Goal: Task Accomplishment & Management: Manage account settings

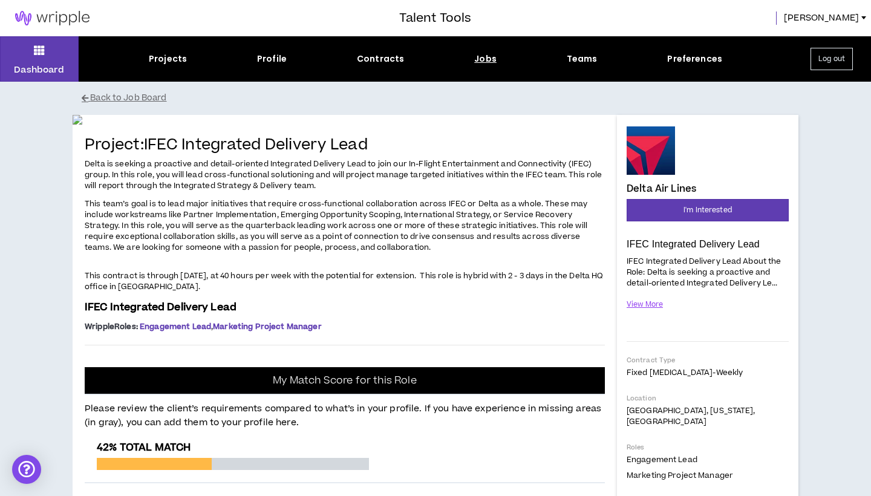
click at [830, 65] on button "Log out" at bounding box center [831, 59] width 42 height 22
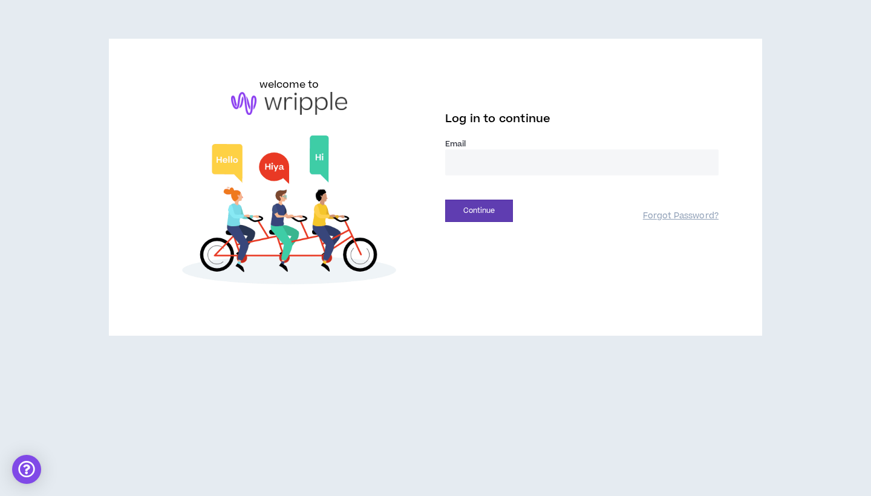
type input "**********"
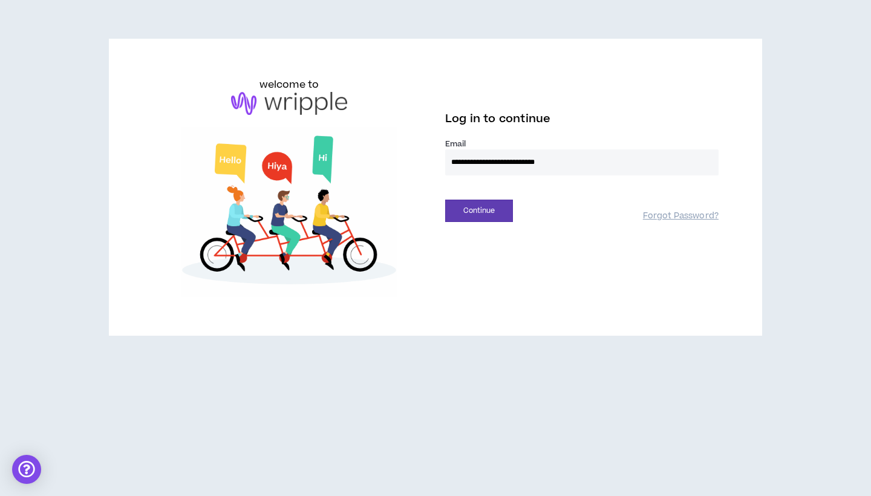
click at [479, 210] on button "Continue" at bounding box center [479, 211] width 68 height 22
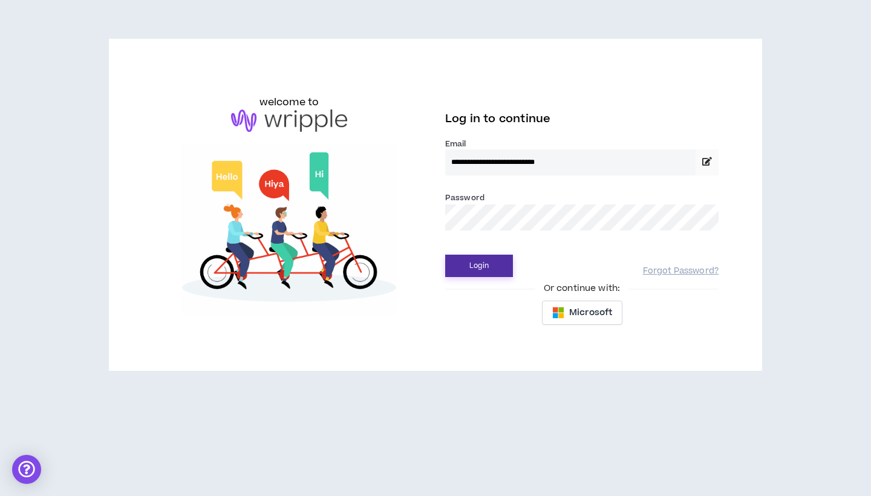
click at [477, 266] on button "Login" at bounding box center [479, 266] width 68 height 22
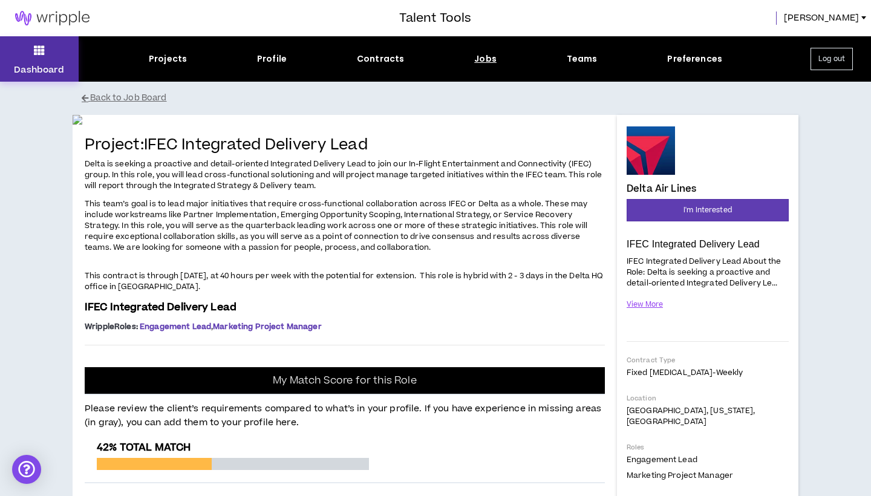
click at [46, 59] on button "Dashboard" at bounding box center [39, 58] width 79 height 45
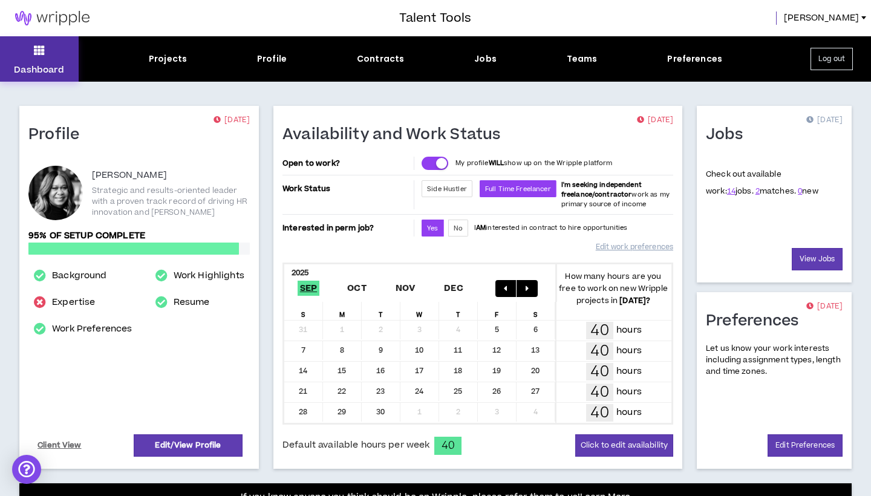
click at [45, 67] on p "Dashboard" at bounding box center [39, 69] width 50 height 13
click at [44, 51] on icon at bounding box center [39, 50] width 11 height 17
click at [161, 59] on div "Projects" at bounding box center [168, 59] width 38 height 13
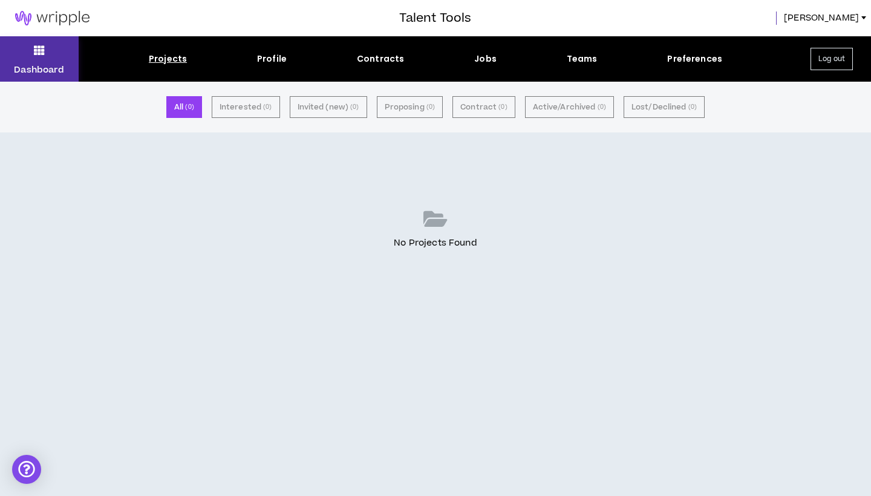
click at [47, 54] on button "Dashboard" at bounding box center [39, 58] width 79 height 45
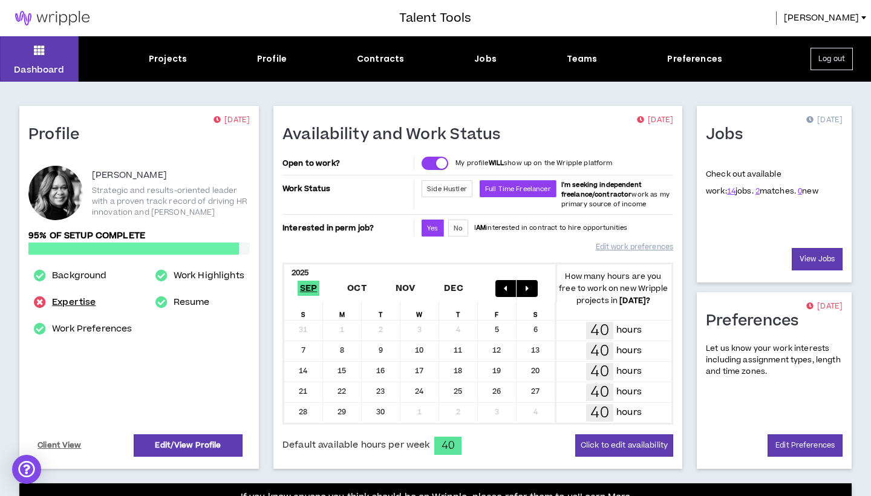
click at [67, 298] on link "Expertise" at bounding box center [74, 302] width 44 height 15
select select "***"
select select "**"
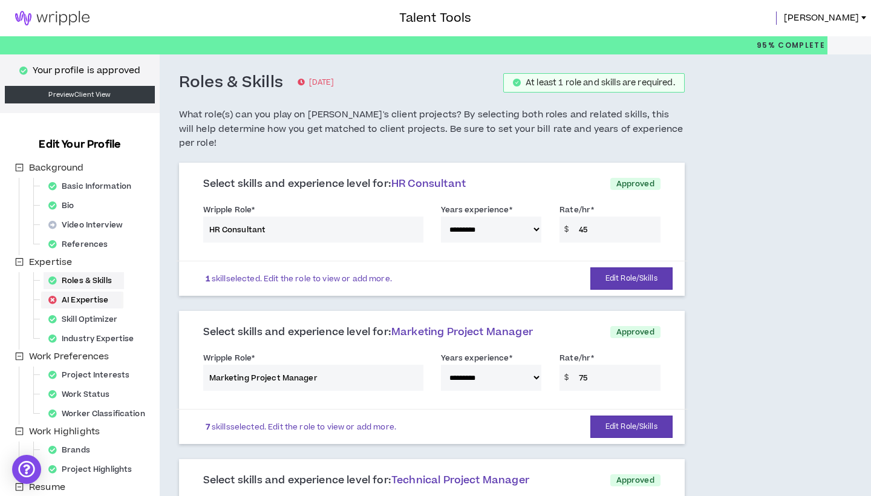
click at [67, 299] on div "AI Expertise" at bounding box center [82, 299] width 77 height 17
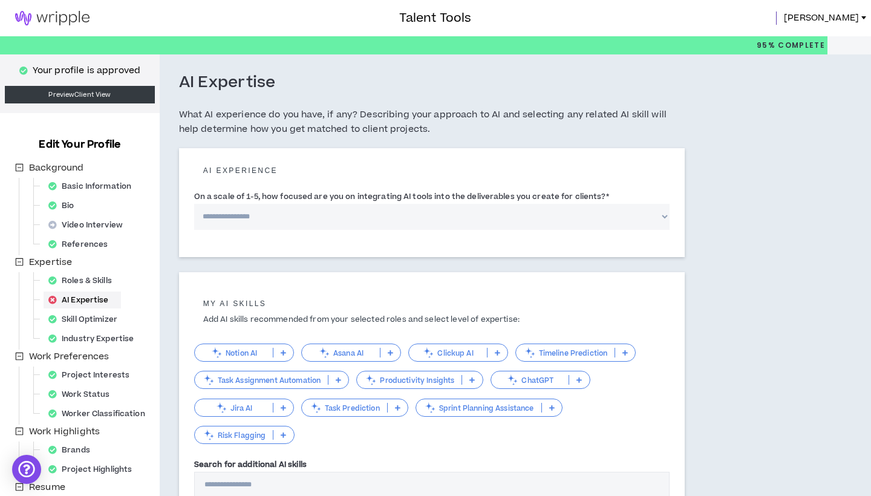
scroll to position [50, 0]
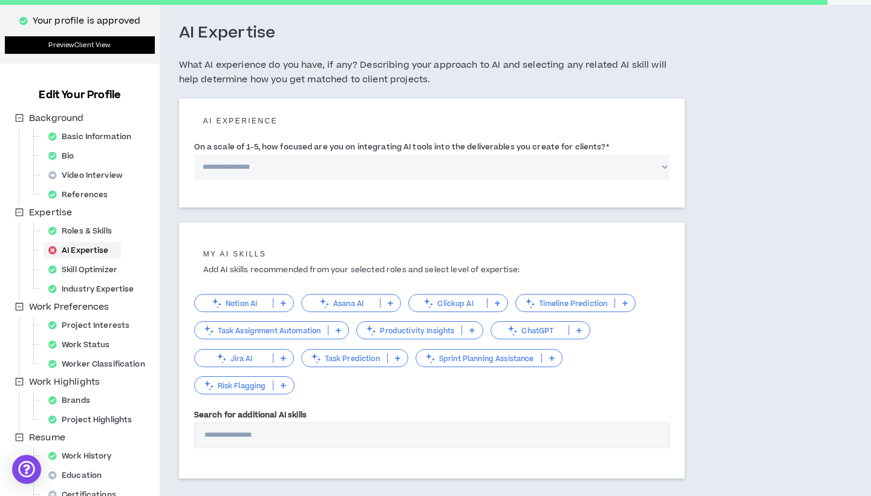
click at [79, 45] on link "Preview Client View" at bounding box center [80, 45] width 150 height 18
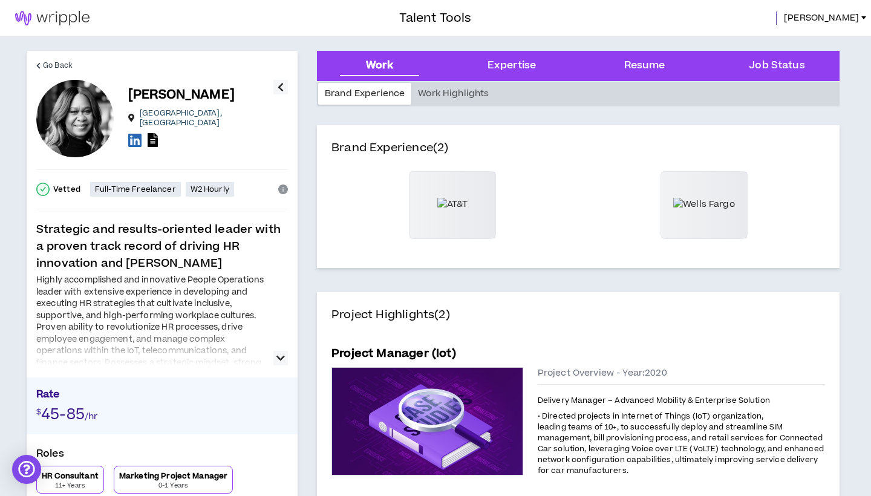
click at [638, 65] on div "Resume" at bounding box center [644, 66] width 41 height 16
click at [60, 62] on span "Go Back" at bounding box center [58, 65] width 30 height 11
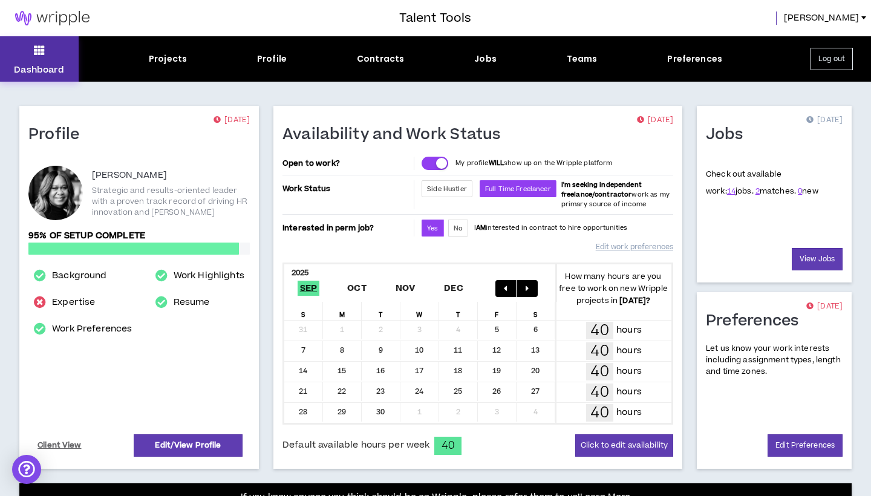
click at [57, 60] on button "Dashboard" at bounding box center [39, 58] width 79 height 45
click at [755, 192] on link "2" at bounding box center [757, 191] width 4 height 11
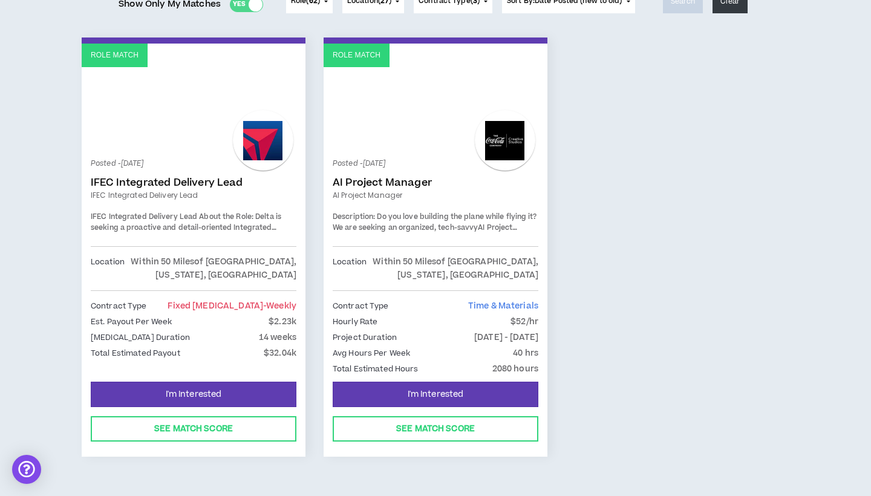
scroll to position [181, 0]
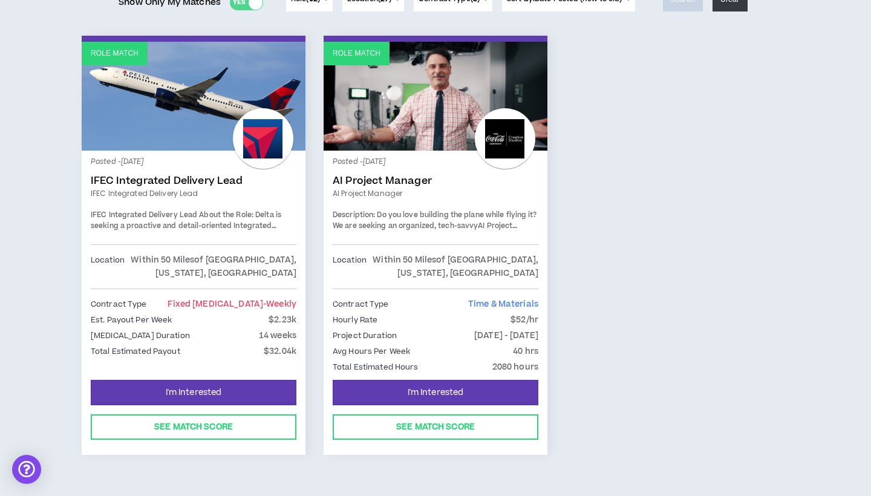
click at [193, 221] on span "Delta is seeking a proactive and detail-oriented Integrated Delivery Lead to jo…" at bounding box center [193, 247] width 204 height 74
click at [188, 179] on link "IFEC Integrated Delivery Lead" at bounding box center [194, 181] width 206 height 12
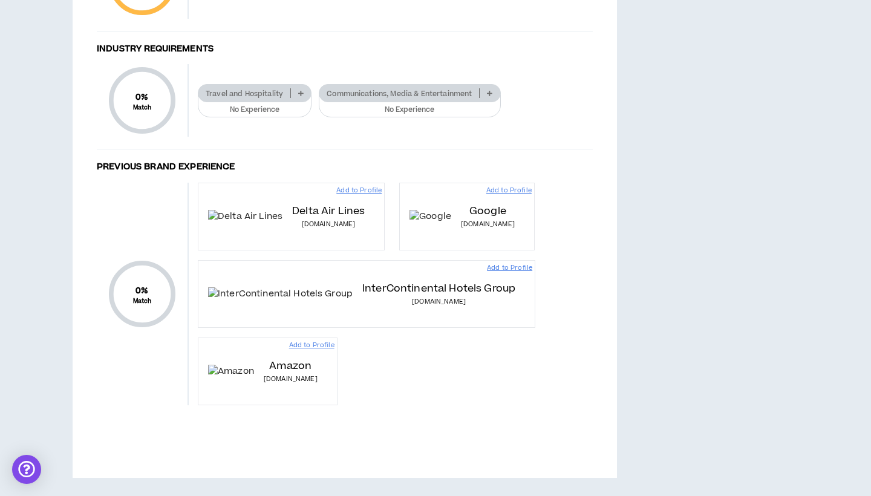
scroll to position [914, 0]
click at [389, 98] on p "Communications, Media & Entertainment" at bounding box center [399, 93] width 160 height 9
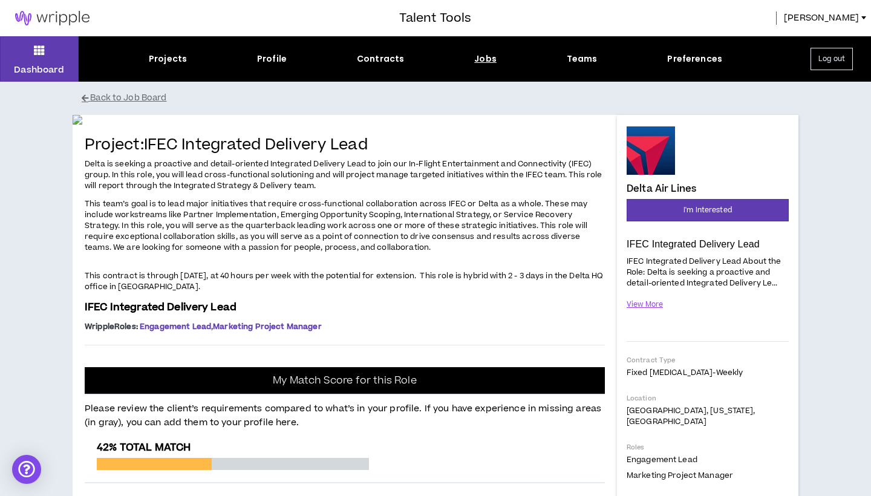
scroll to position [0, 0]
